Goal: Information Seeking & Learning: Learn about a topic

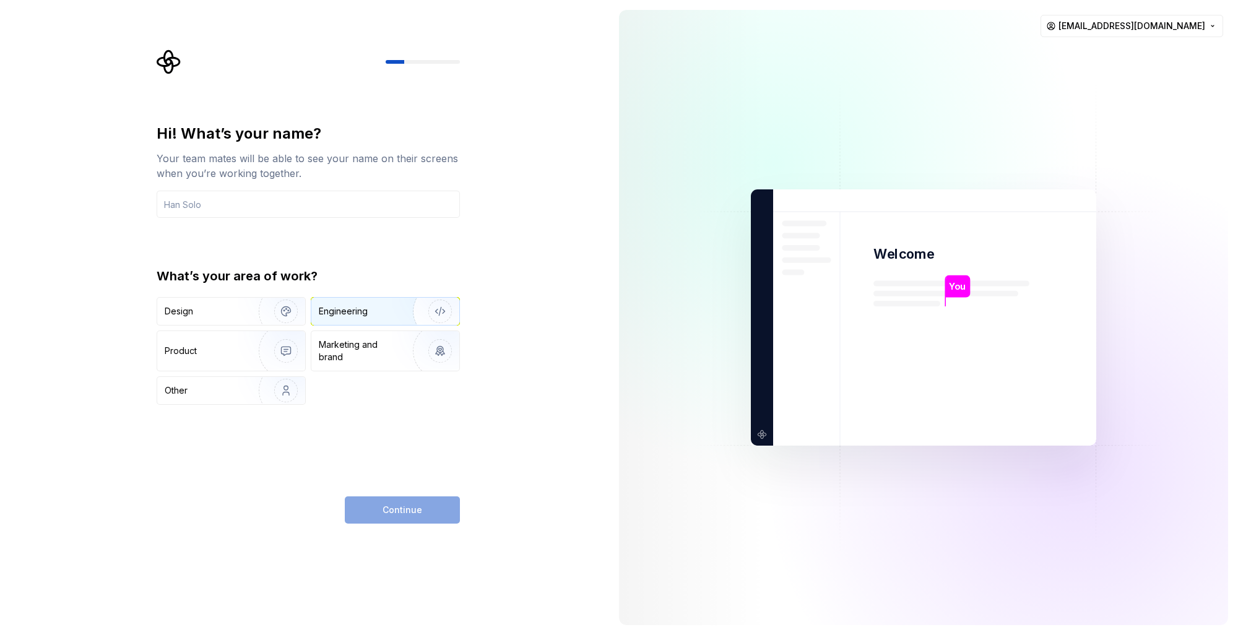
click at [346, 311] on div "Engineering" at bounding box center [343, 311] width 49 height 12
click at [382, 517] on div "Continue" at bounding box center [402, 509] width 115 height 27
click at [382, 514] on div "Continue" at bounding box center [402, 509] width 115 height 27
click at [400, 516] on div "Continue" at bounding box center [402, 509] width 115 height 27
click at [407, 517] on div "Continue" at bounding box center [402, 509] width 115 height 27
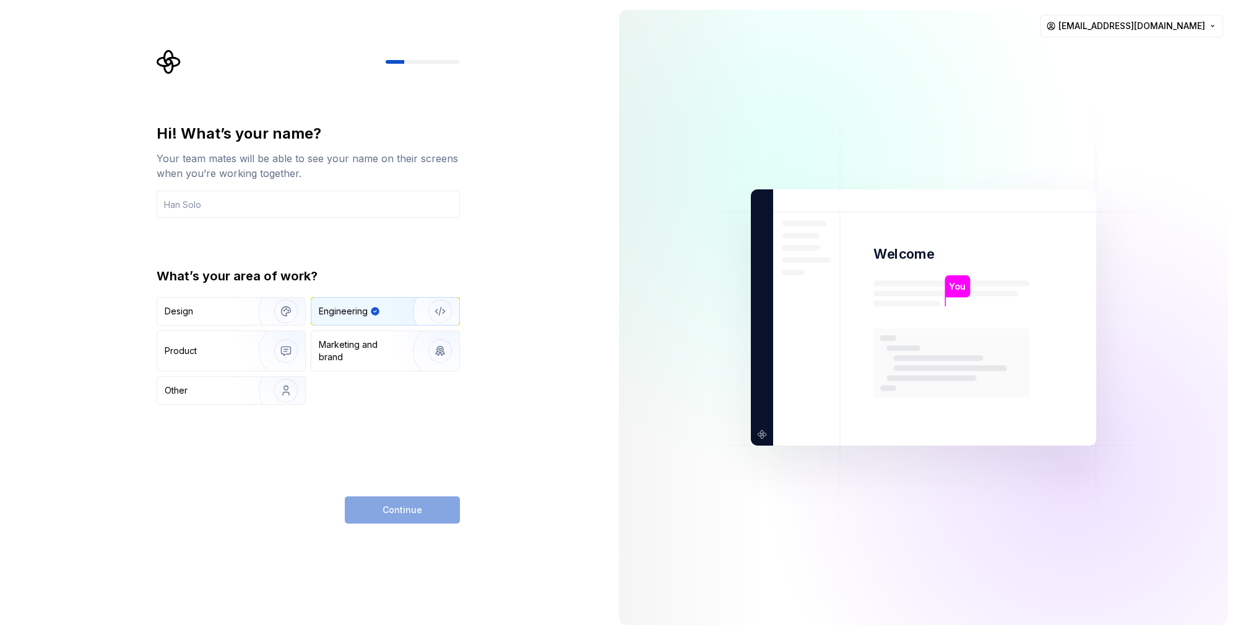
click at [400, 511] on div "Continue" at bounding box center [402, 509] width 115 height 27
click at [197, 212] on input "text" at bounding box center [308, 204] width 303 height 27
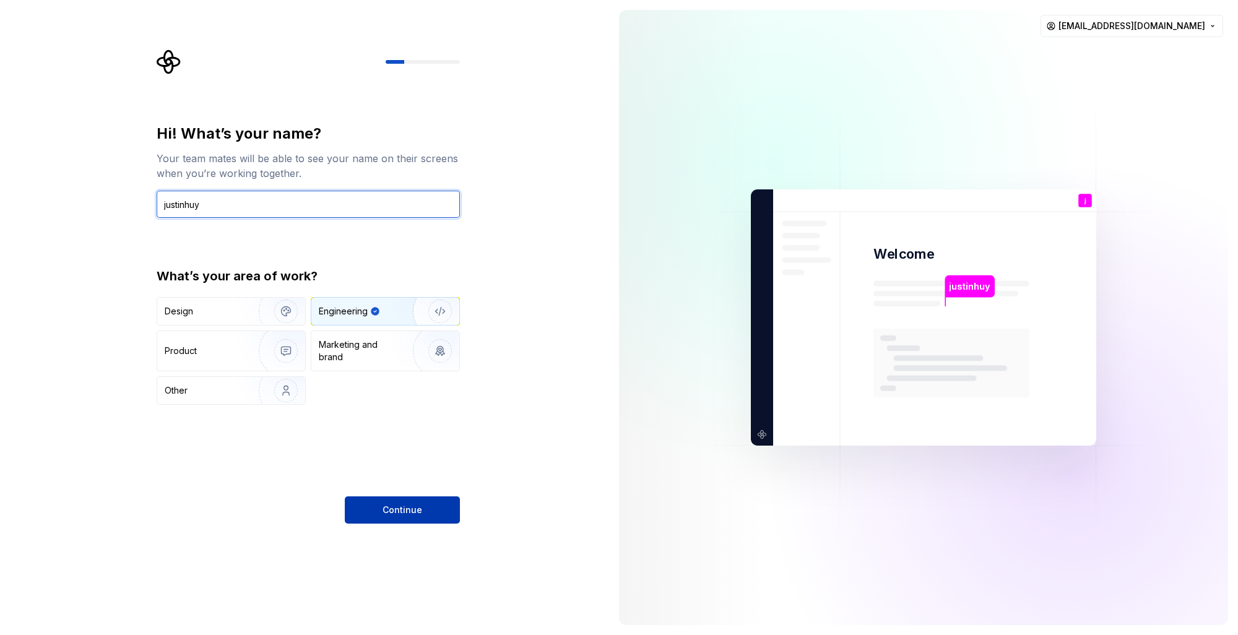
type input "justinhuy"
click at [374, 511] on button "Continue" at bounding box center [402, 509] width 115 height 27
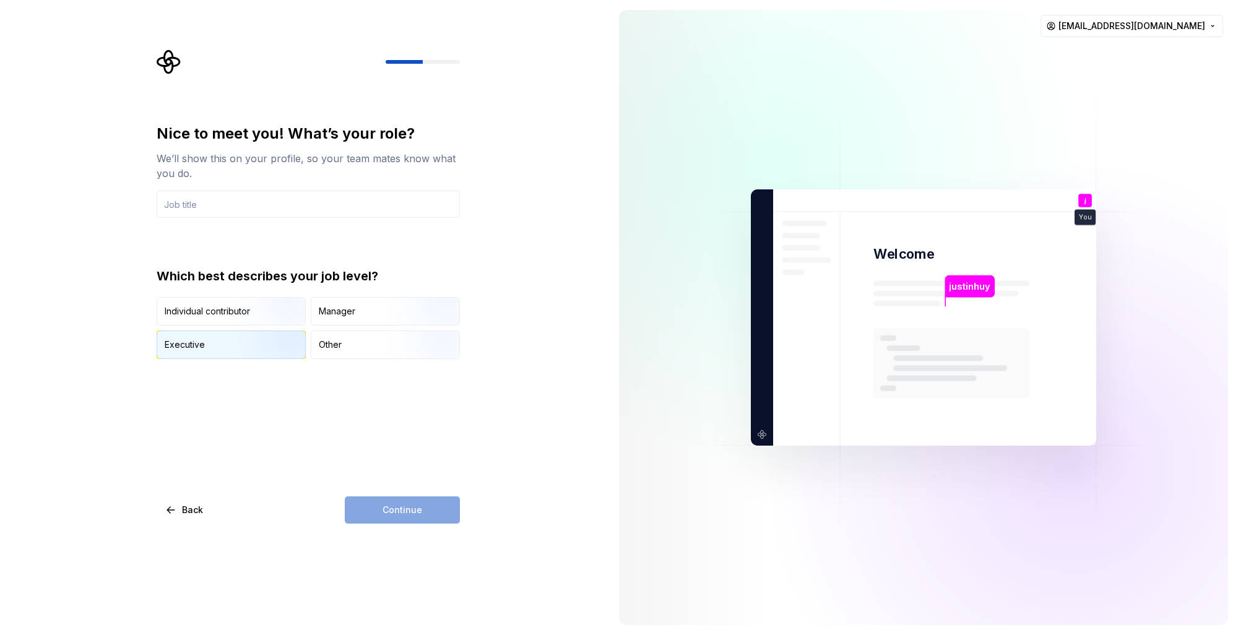
click at [174, 352] on div "Executive" at bounding box center [231, 344] width 148 height 27
click at [368, 506] on div "Continue" at bounding box center [402, 509] width 115 height 27
click at [390, 517] on div "Continue" at bounding box center [402, 509] width 115 height 27
click at [190, 229] on div "Nice to meet you! What’s your role? We’ll show this on your profile, so your te…" at bounding box center [308, 241] width 303 height 235
click at [191, 210] on input "text" at bounding box center [308, 204] width 303 height 27
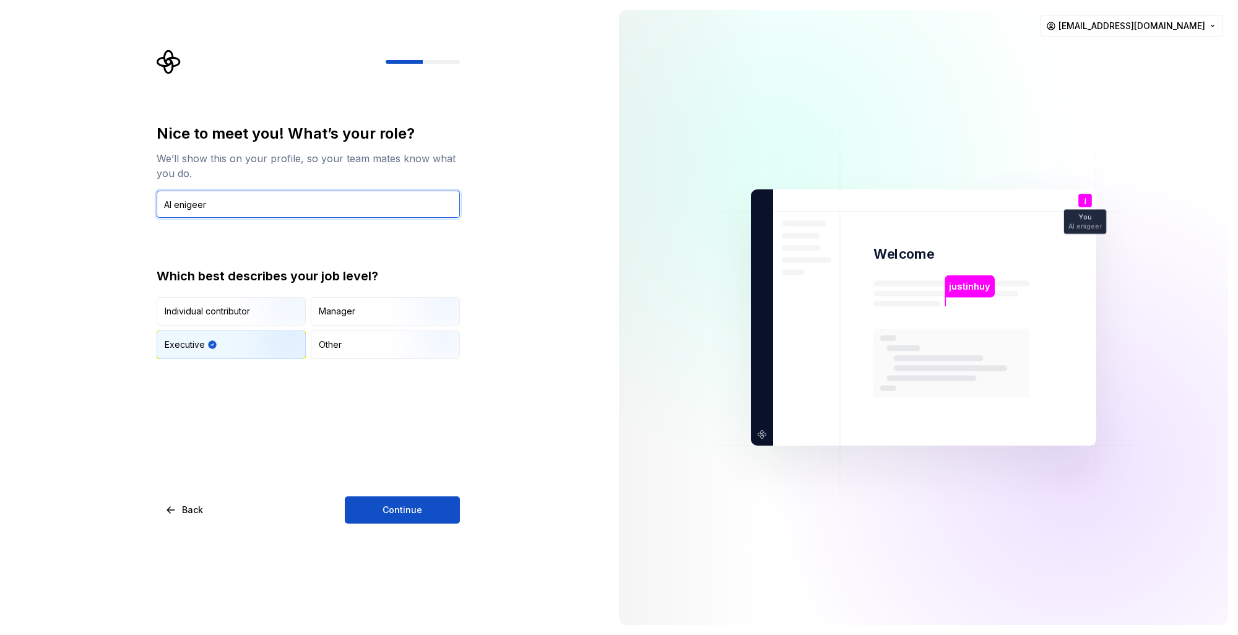
type input "AI enigeer"
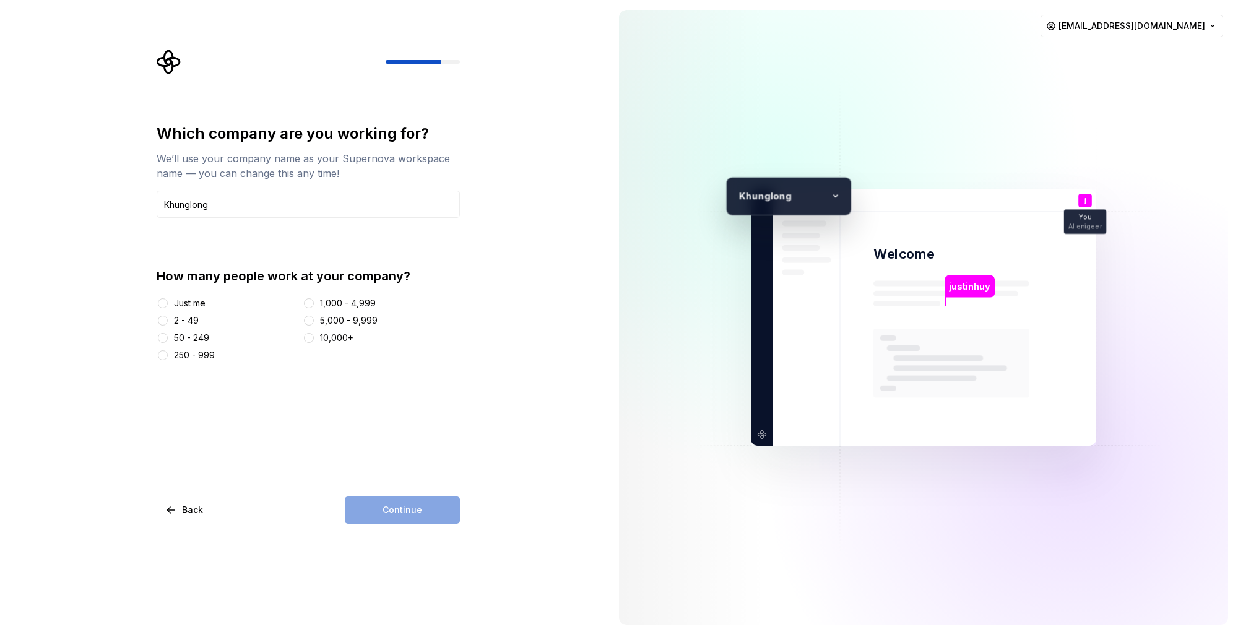
type input "Khunglong"
click at [150, 322] on div "Which company are you working for? We’ll use your company name as your Supernov…" at bounding box center [312, 287] width 326 height 474
click at [155, 305] on div "Which company are you working for? We’ll use your company name as your Supernov…" at bounding box center [312, 287] width 326 height 474
click at [160, 323] on button "2 - 49" at bounding box center [163, 321] width 10 height 10
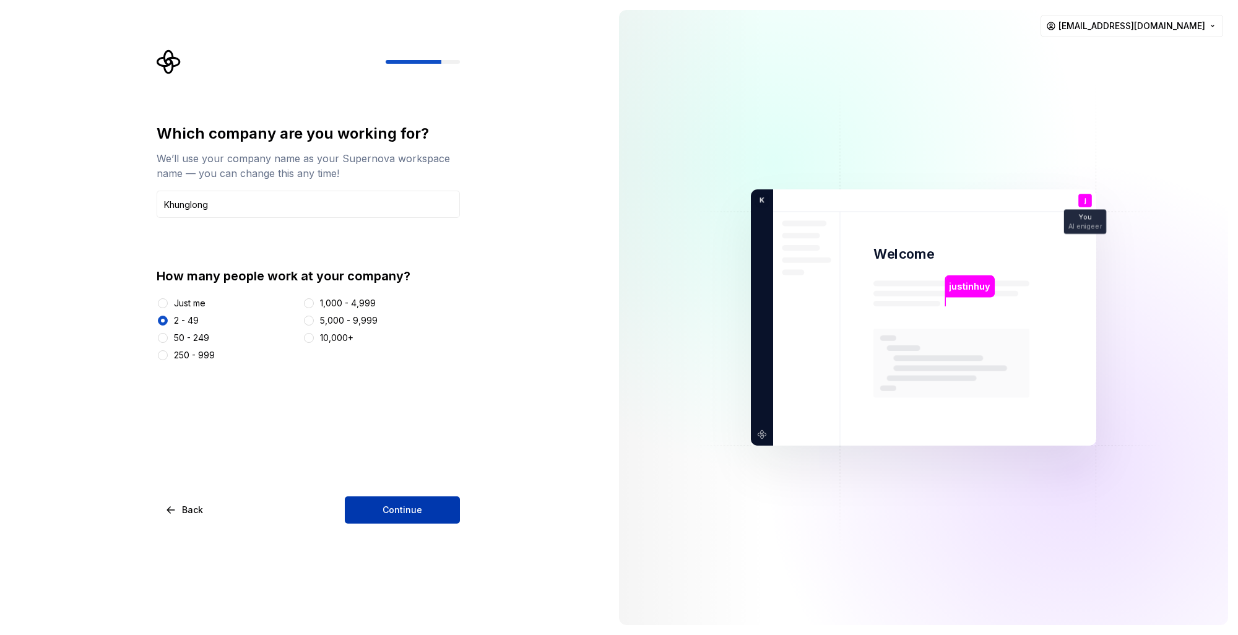
click at [377, 509] on button "Continue" at bounding box center [402, 509] width 115 height 27
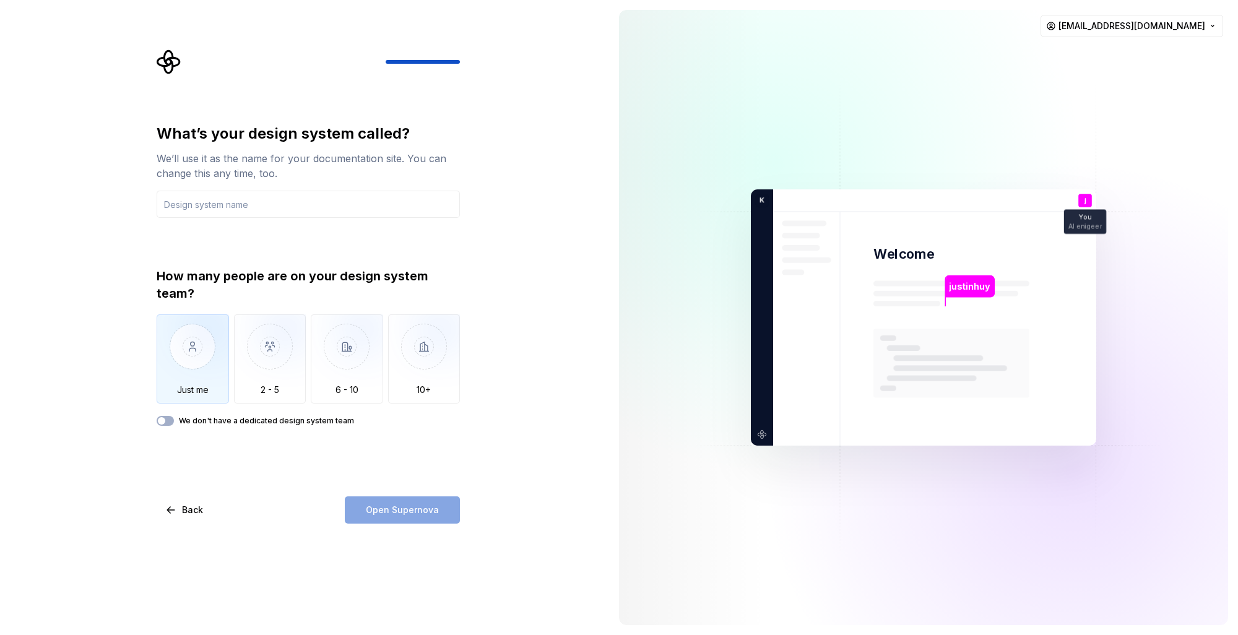
click at [201, 383] on img "button" at bounding box center [193, 355] width 72 height 83
click at [188, 212] on input "text" at bounding box center [308, 204] width 303 height 27
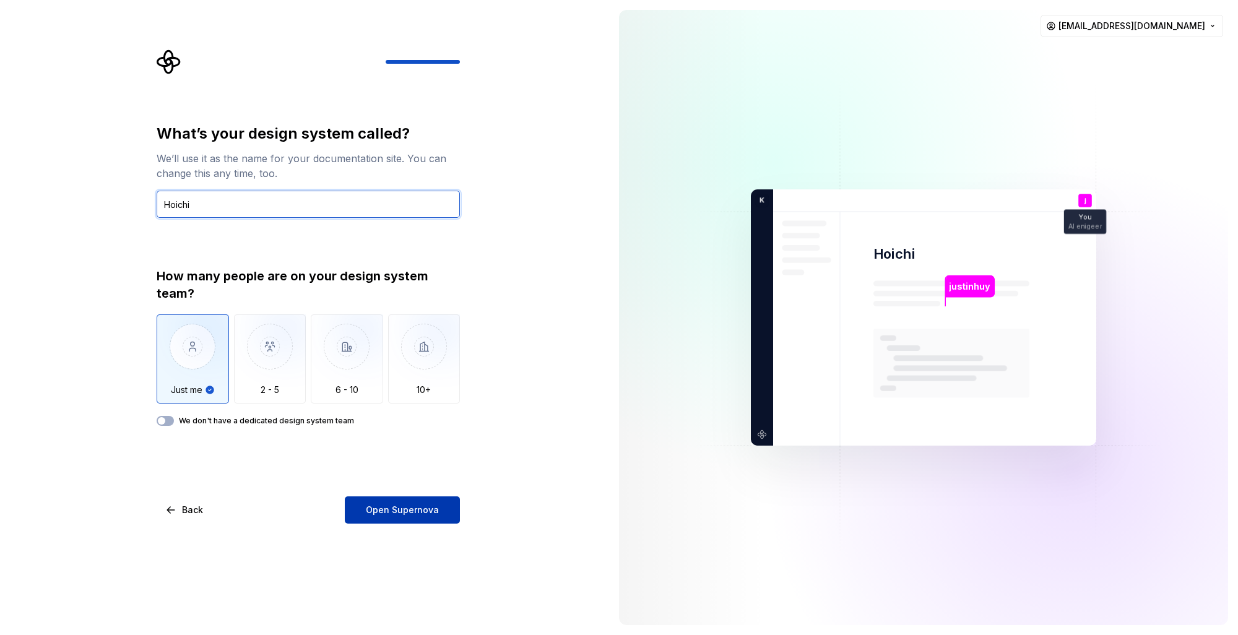
type input "Hoichi"
click at [382, 505] on span "Open Supernova" at bounding box center [402, 510] width 73 height 12
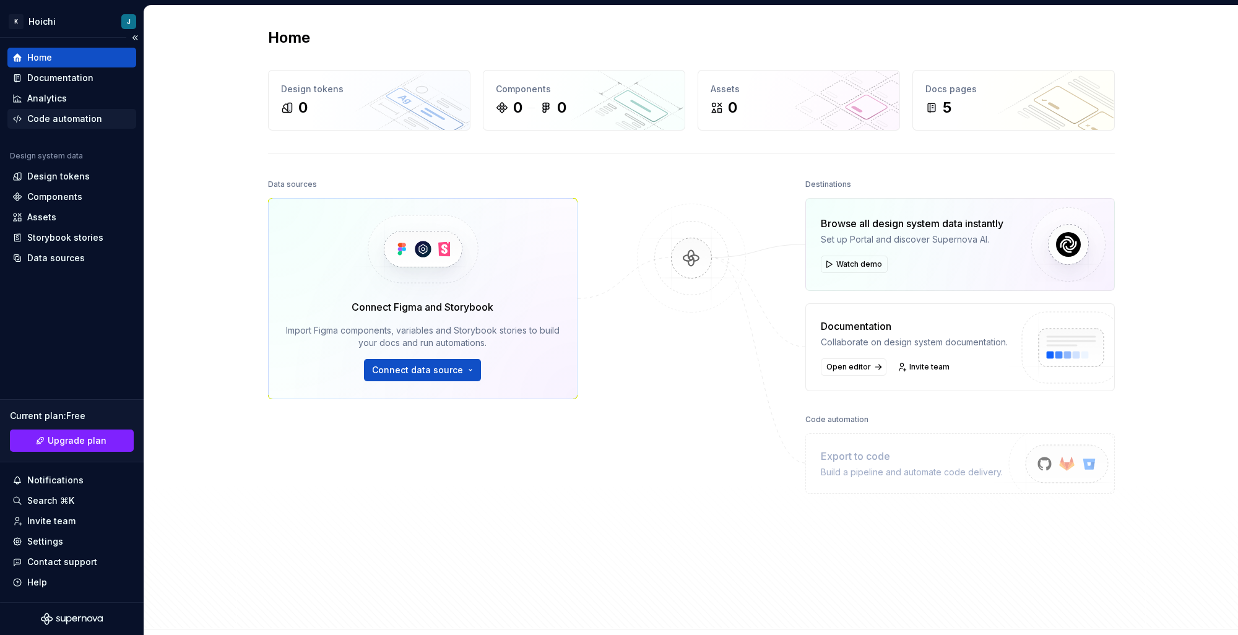
click at [40, 116] on div "Code automation" at bounding box center [64, 119] width 75 height 12
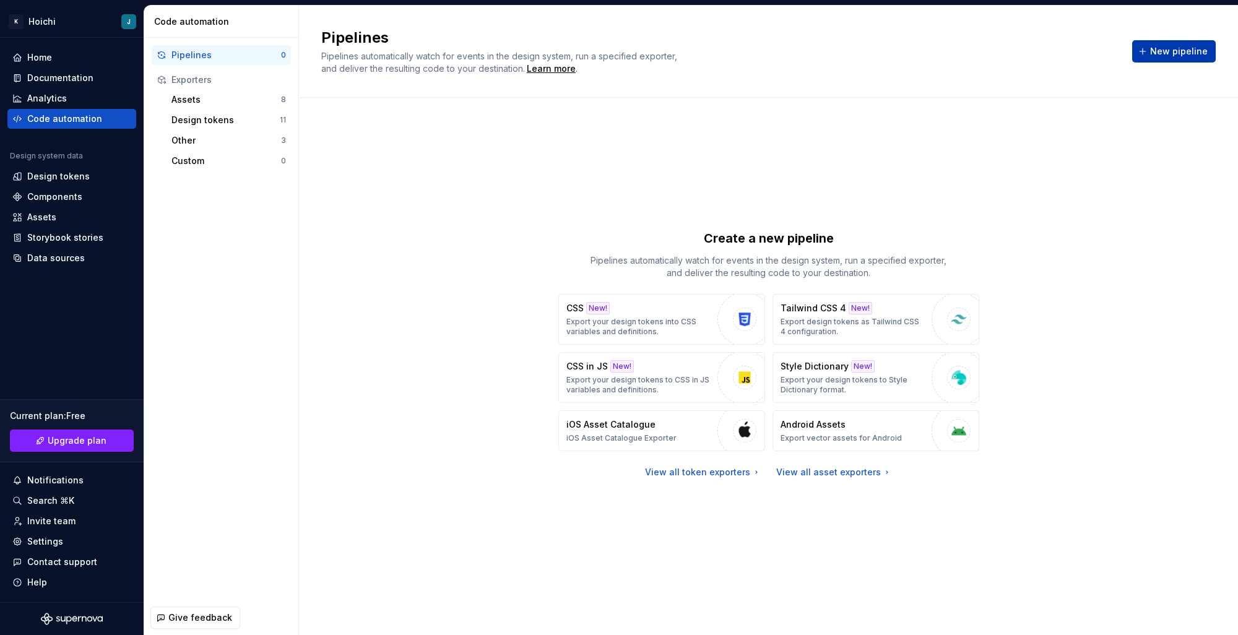
click at [1196, 53] on span "New pipeline" at bounding box center [1179, 51] width 58 height 12
click at [17, 58] on icon at bounding box center [17, 58] width 10 height 10
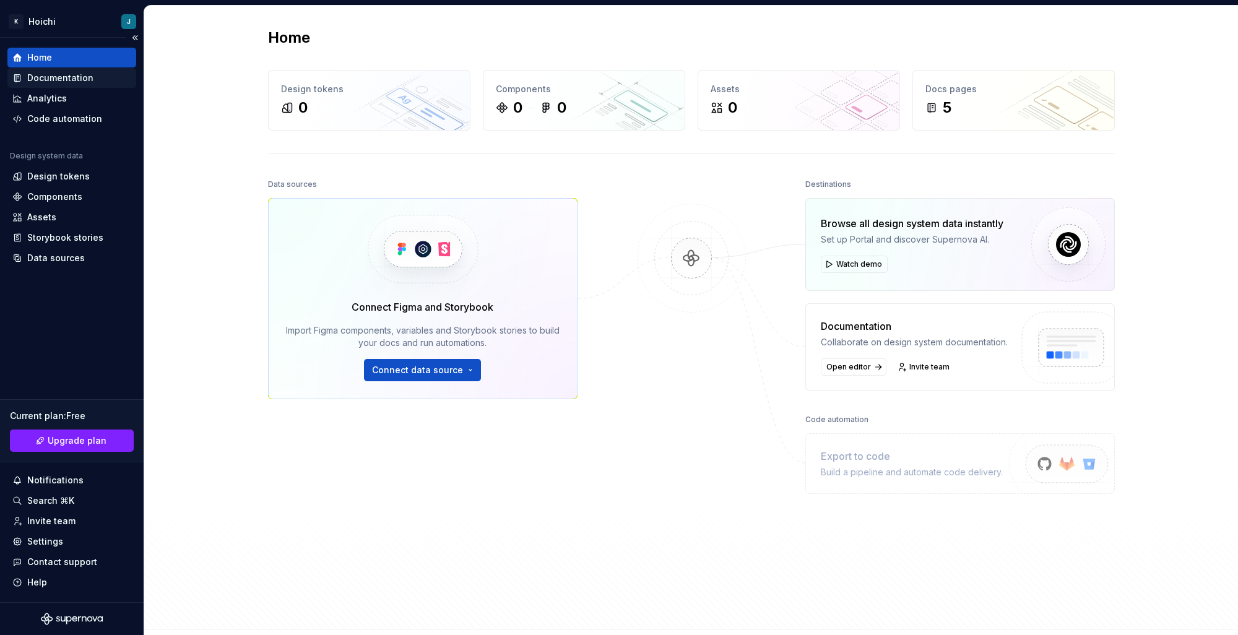
click at [29, 82] on div "Documentation" at bounding box center [60, 78] width 66 height 12
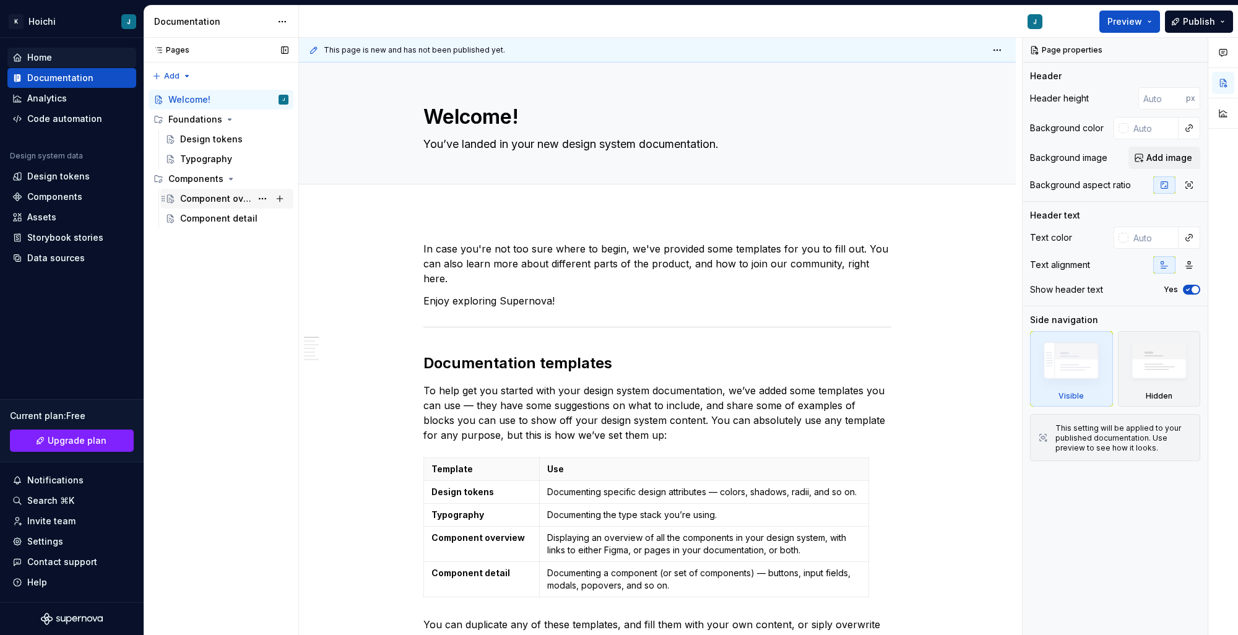
click at [191, 202] on div "Component overview" at bounding box center [215, 198] width 71 height 12
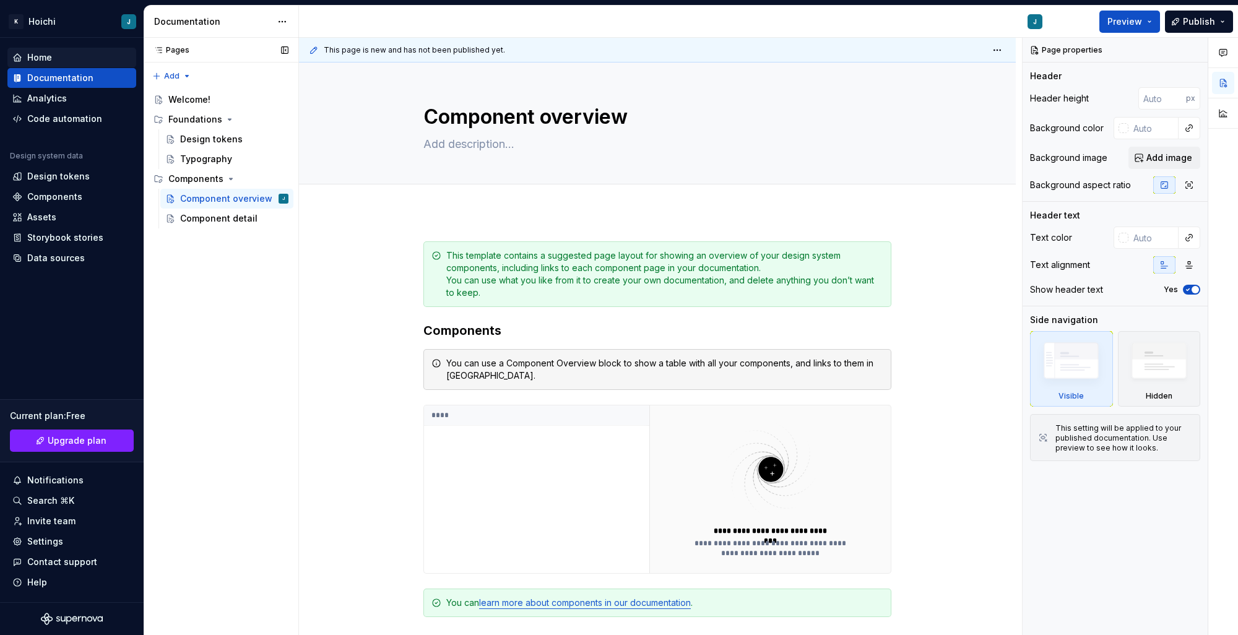
click at [191, 425] on div "Pages Pages Add Accessibility guide for tree Page tree. Navigate the tree with …" at bounding box center [221, 337] width 155 height 598
click at [199, 225] on div "Component detail" at bounding box center [234, 218] width 108 height 17
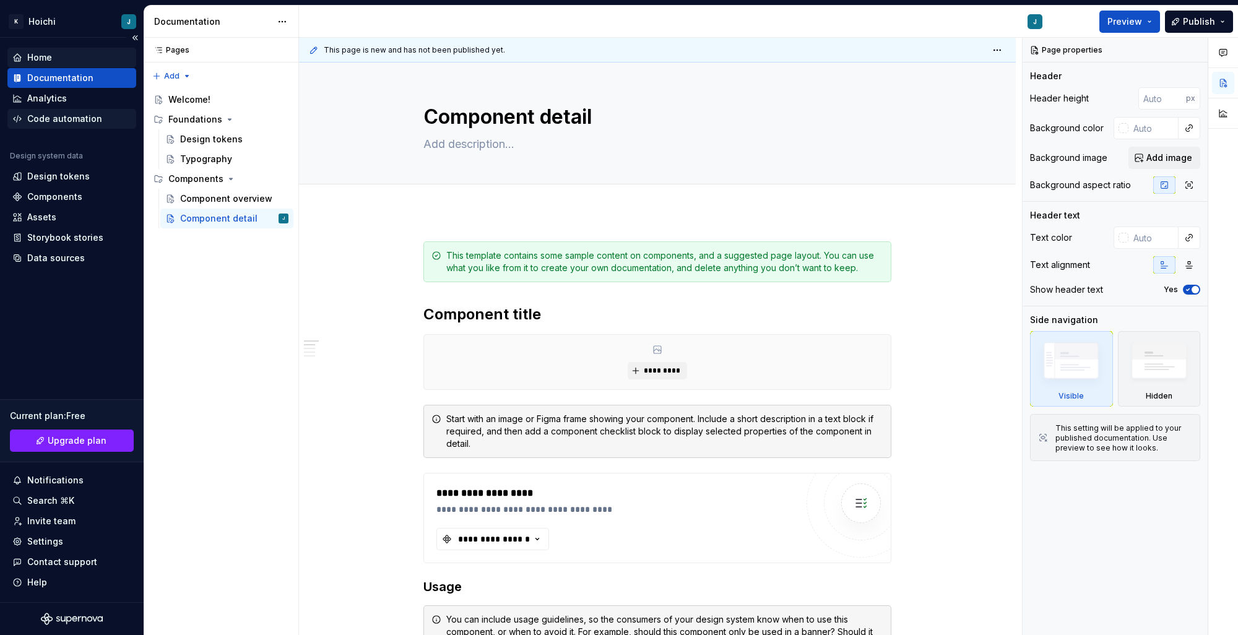
click at [35, 121] on div "Code automation" at bounding box center [64, 119] width 75 height 12
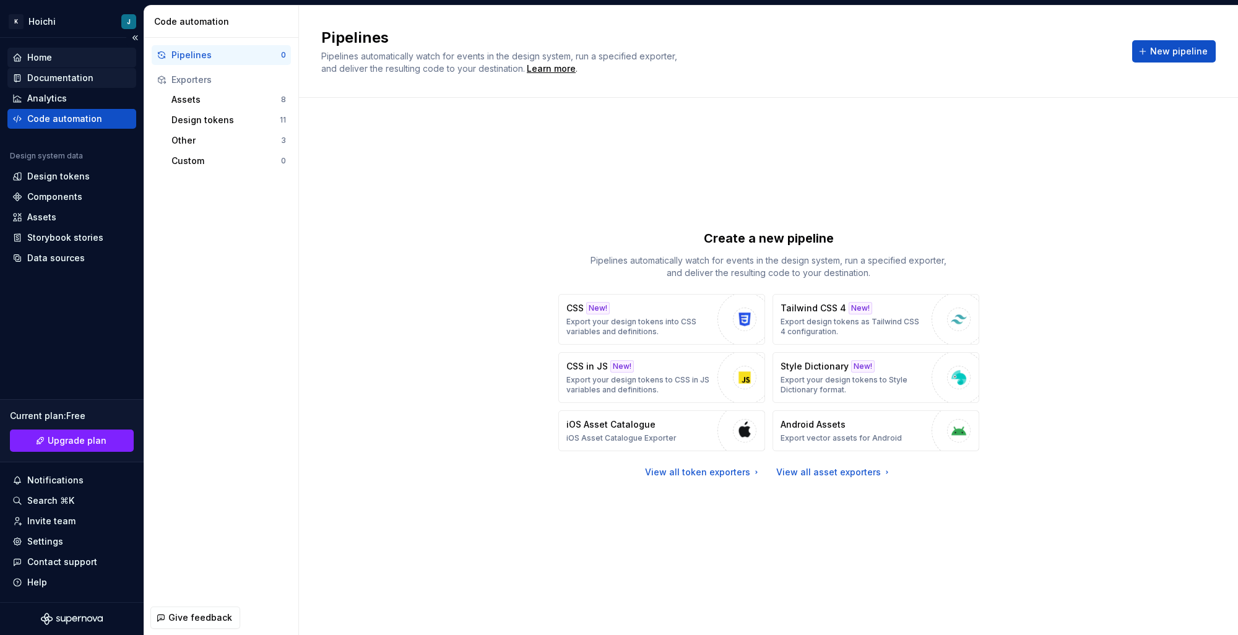
click at [92, 83] on div "Documentation" at bounding box center [71, 78] width 119 height 12
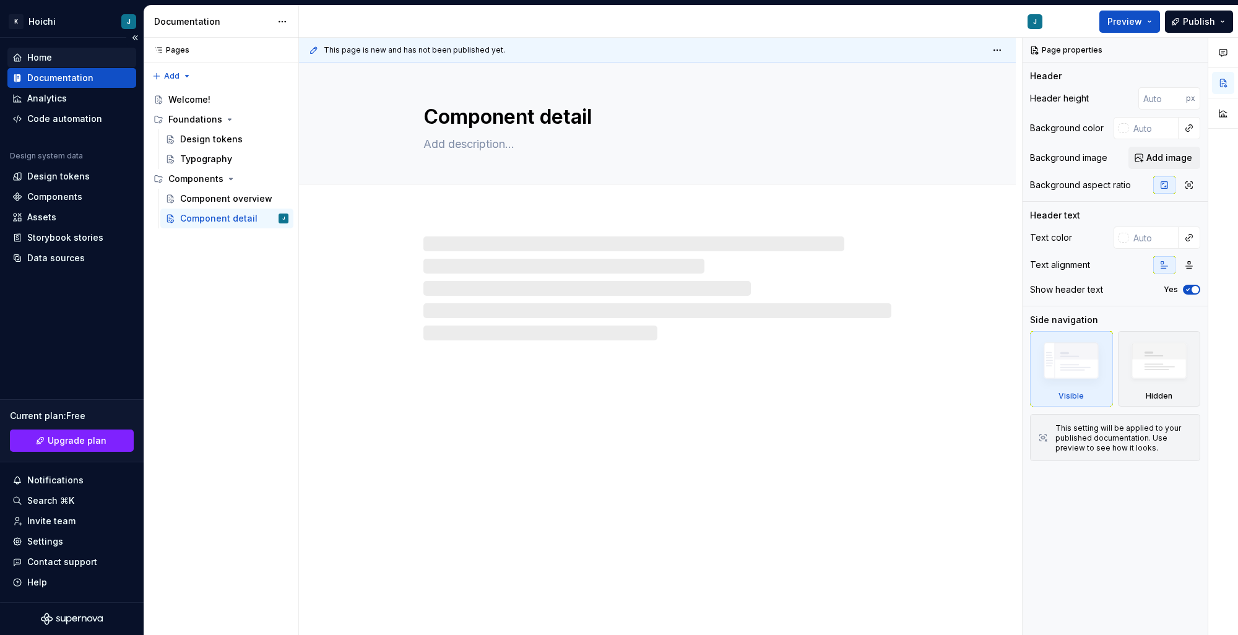
type textarea "*"
